Goal: Task Accomplishment & Management: Use online tool/utility

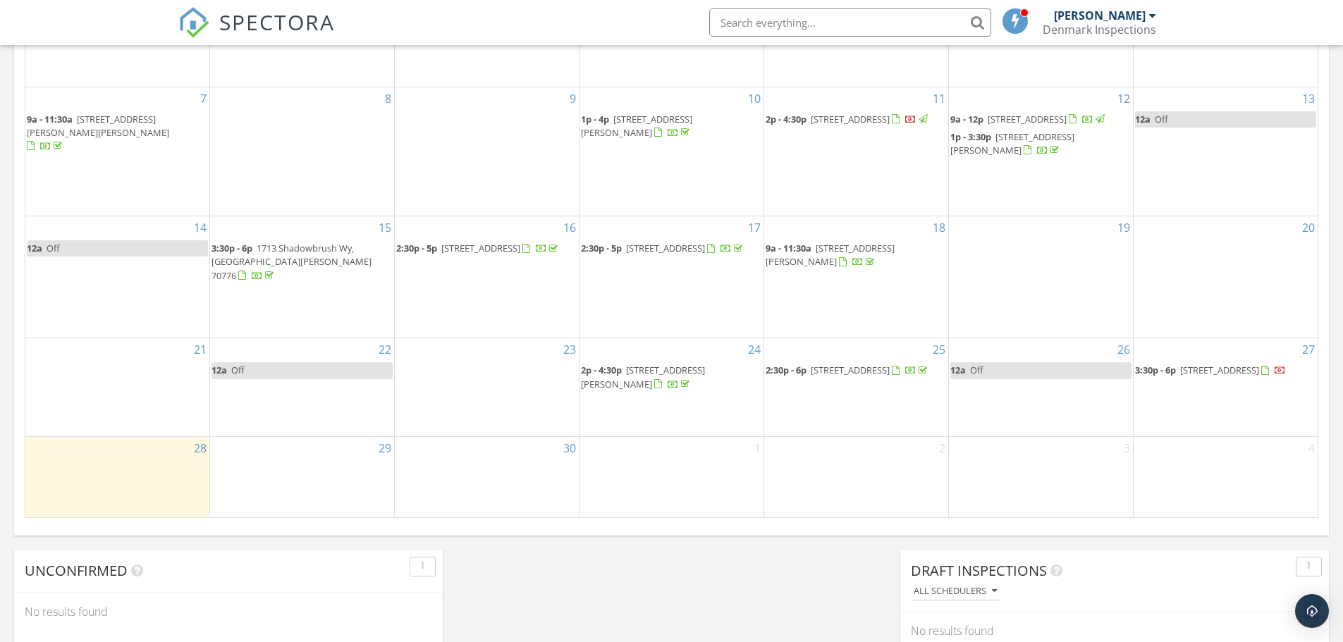
scroll to position [1305, 1365]
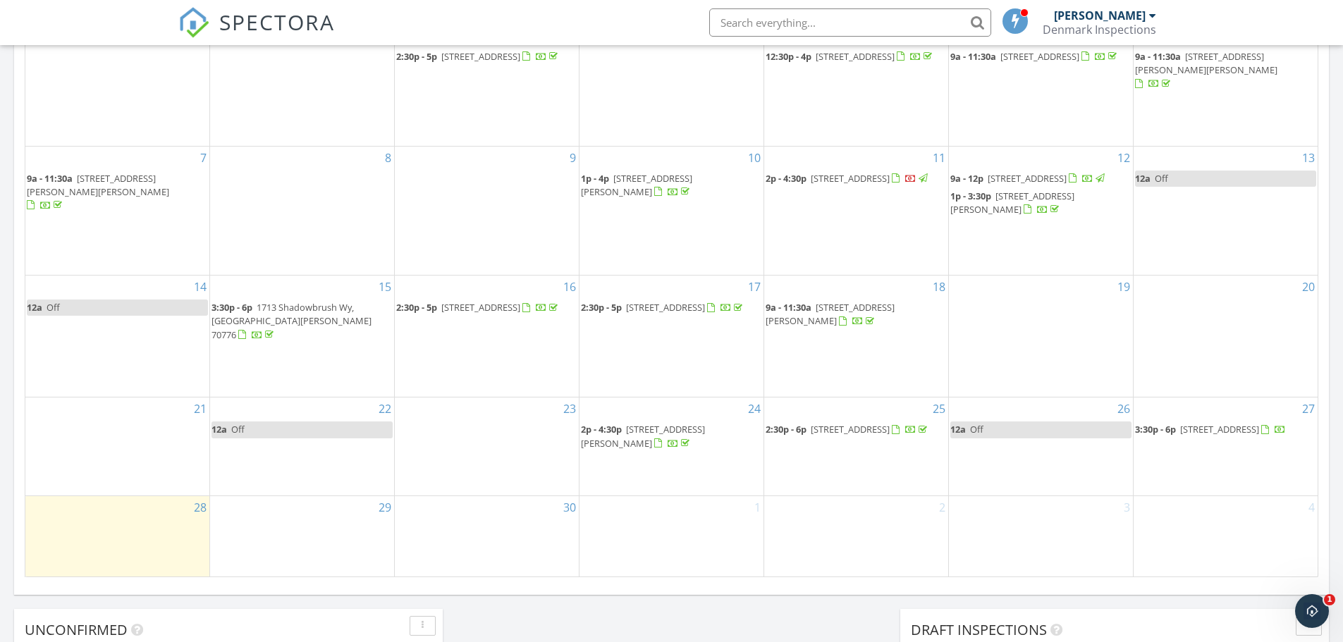
scroll to position [803, 0]
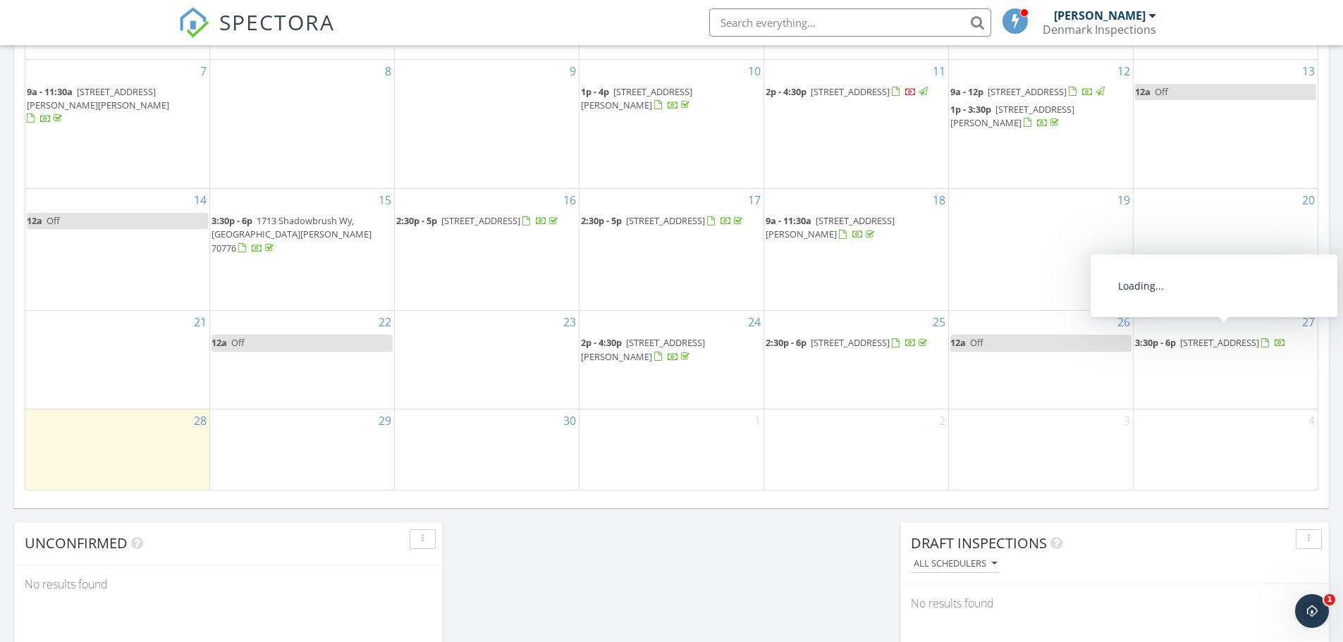
drag, startPoint x: 1197, startPoint y: 357, endPoint x: 1253, endPoint y: 333, distance: 61.3
click at [1253, 336] on span "5310 N Afton Pkwy, Baton Rouge 70806" at bounding box center [1219, 342] width 79 height 13
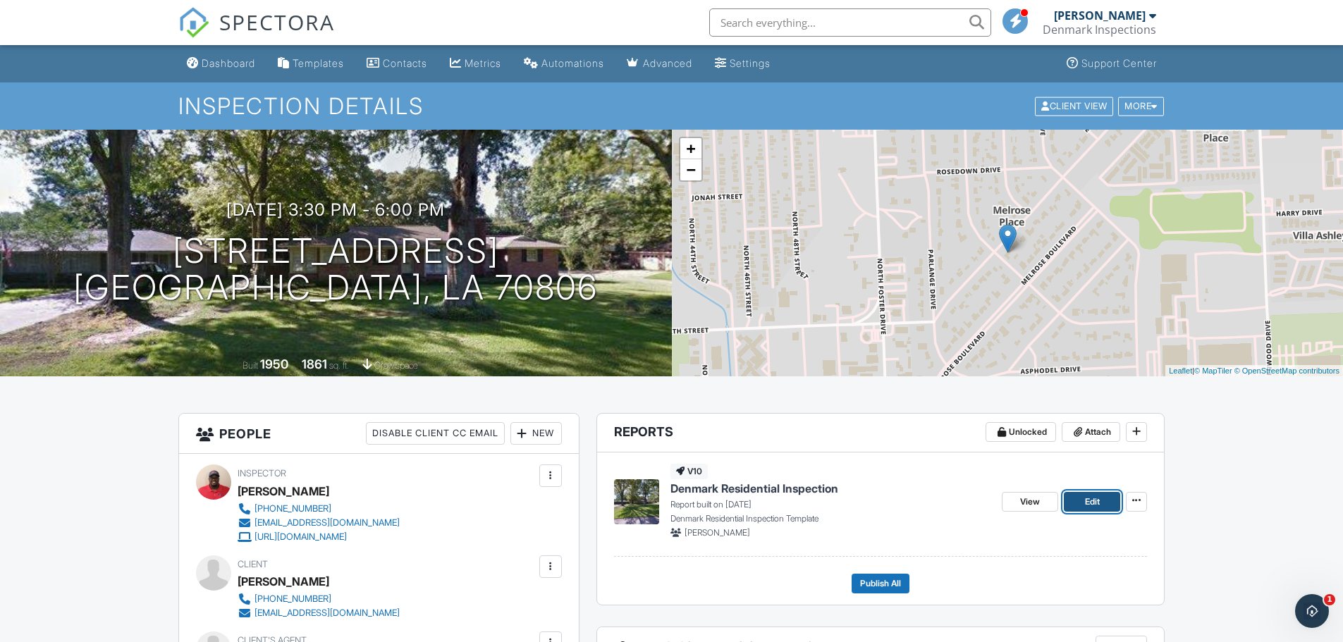
click at [1092, 500] on span "Edit" at bounding box center [1092, 502] width 15 height 14
